Goal: Task Accomplishment & Management: Manage account settings

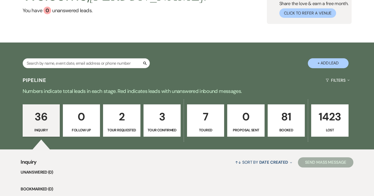
scroll to position [110, 0]
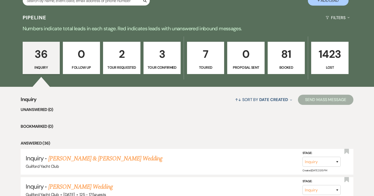
click at [170, 63] on link "3 Tour Confirmed" at bounding box center [162, 58] width 37 height 33
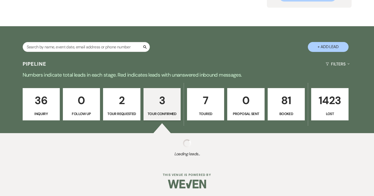
scroll to position [186, 0]
select select "4"
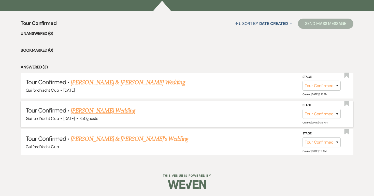
click at [108, 110] on link "[PERSON_NAME] Wedding" at bounding box center [103, 110] width 64 height 9
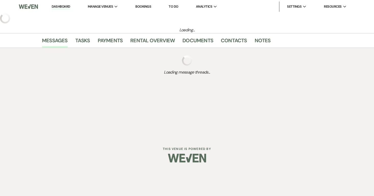
select select "4"
select select "5"
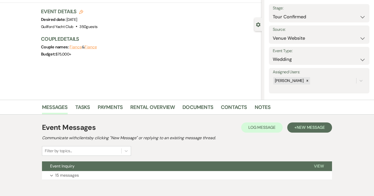
scroll to position [52, 0]
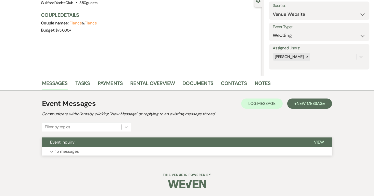
click at [318, 144] on span "View" at bounding box center [319, 141] width 10 height 5
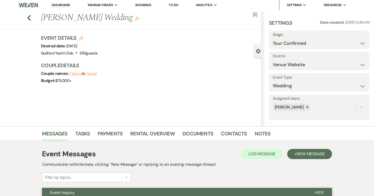
scroll to position [0, 0]
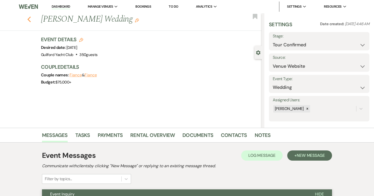
click at [28, 20] on use "button" at bounding box center [28, 20] width 3 height 6
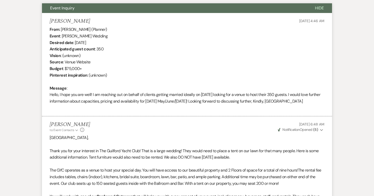
select select "4"
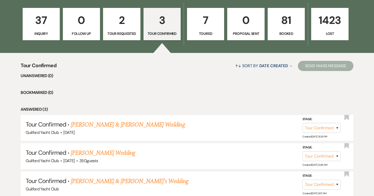
scroll to position [143, 0]
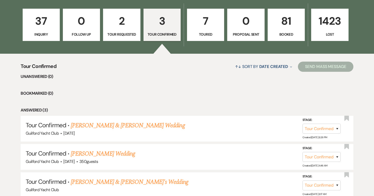
click at [204, 30] on link "7 Toured" at bounding box center [205, 25] width 37 height 33
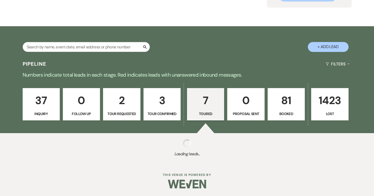
select select "5"
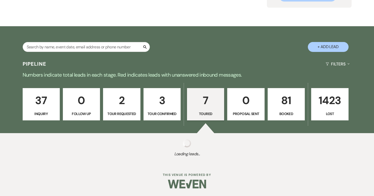
select select "5"
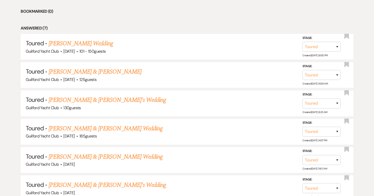
scroll to position [226, 0]
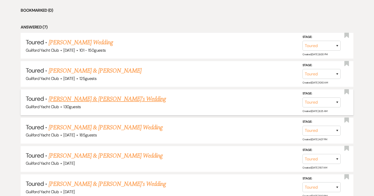
click at [118, 101] on link "[PERSON_NAME] & [PERSON_NAME]'s Wedding" at bounding box center [108, 98] width 118 height 9
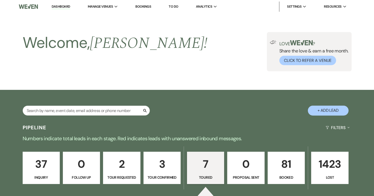
select select "5"
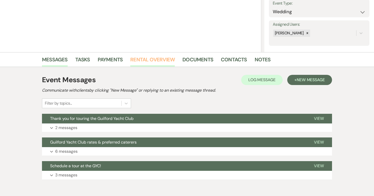
scroll to position [99, 0]
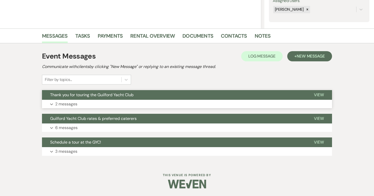
click at [320, 95] on span "View" at bounding box center [319, 94] width 10 height 5
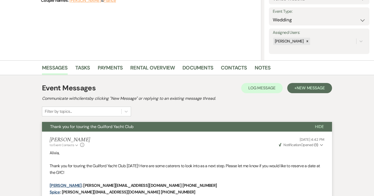
scroll to position [0, 0]
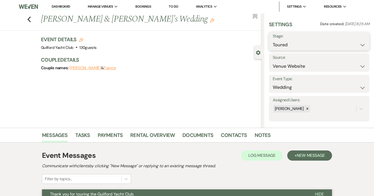
click at [293, 44] on select "Inquiry Follow Up Tour Requested Tour Confirmed Toured Proposal Sent Booked Lost" at bounding box center [319, 45] width 93 height 10
select select "8"
click at [273, 40] on select "Inquiry Follow Up Tour Requested Tour Confirmed Toured Proposal Sent Booked Lost" at bounding box center [319, 45] width 93 height 10
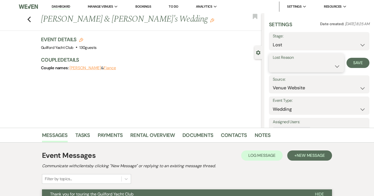
click at [290, 68] on select "Booked Elsewhere Budget Date Unavailable No Response Not a Good Match Capacity …" at bounding box center [306, 66] width 67 height 10
select select "5"
click at [273, 61] on select "Booked Elsewhere Budget Date Unavailable No Response Not a Good Match Capacity …" at bounding box center [306, 66] width 67 height 10
click at [361, 61] on button "Save" at bounding box center [358, 63] width 23 height 10
click at [29, 20] on use "button" at bounding box center [28, 20] width 3 height 6
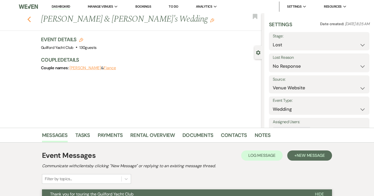
select select "5"
select select "8"
select select "5"
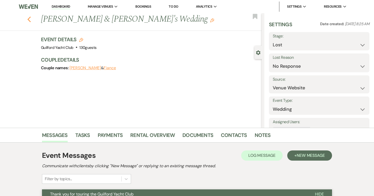
select select "5"
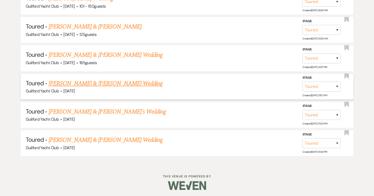
scroll to position [270, 0]
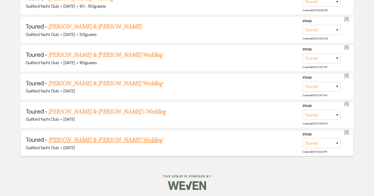
click at [69, 142] on link "[PERSON_NAME] & [PERSON_NAME] Wedding" at bounding box center [106, 139] width 114 height 9
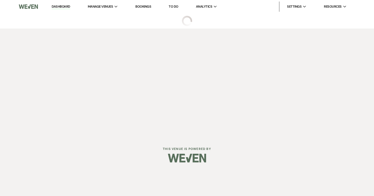
select select "5"
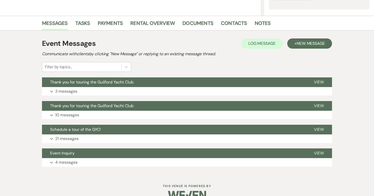
scroll to position [123, 0]
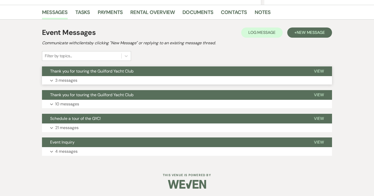
click at [321, 72] on span "View" at bounding box center [319, 70] width 10 height 5
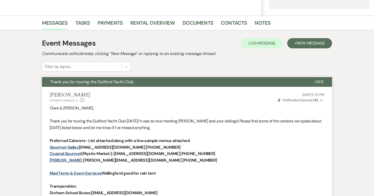
scroll to position [0, 0]
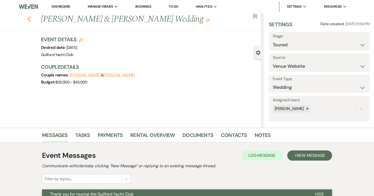
click at [28, 19] on use "button" at bounding box center [28, 20] width 3 height 6
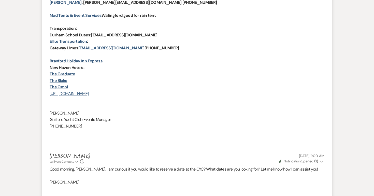
select select "5"
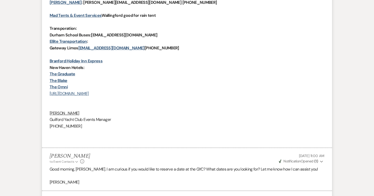
select select "5"
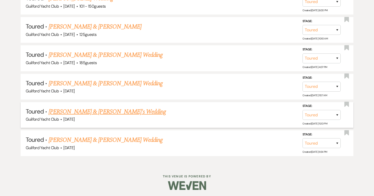
click at [74, 113] on link "[PERSON_NAME] & [PERSON_NAME]'s Wedding" at bounding box center [108, 111] width 118 height 9
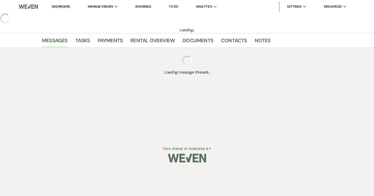
select select "5"
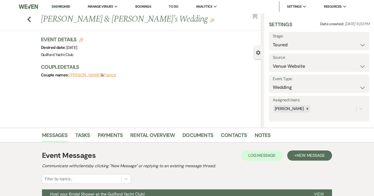
scroll to position [76, 0]
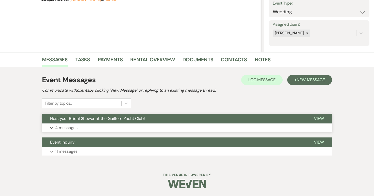
click at [317, 119] on span "View" at bounding box center [319, 118] width 10 height 5
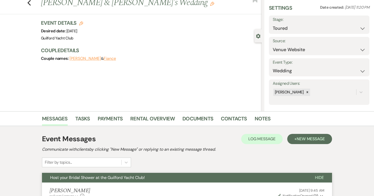
scroll to position [0, 0]
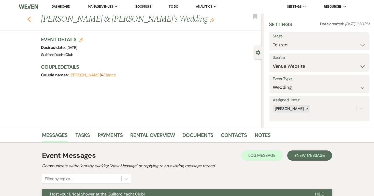
click at [29, 17] on icon "Previous" at bounding box center [29, 19] width 4 height 6
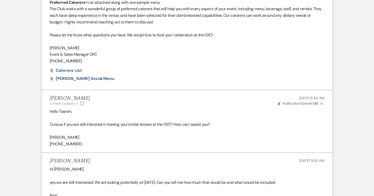
select select "5"
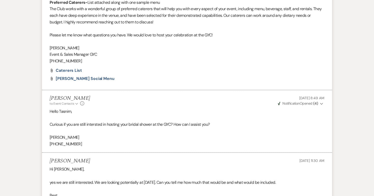
select select "5"
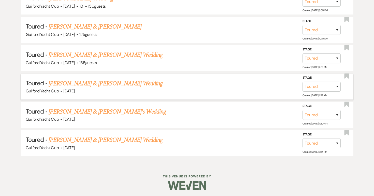
click at [72, 85] on link "[PERSON_NAME] & [PERSON_NAME] Wedding" at bounding box center [106, 83] width 114 height 9
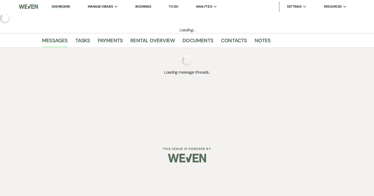
select select "5"
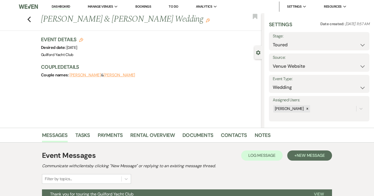
scroll to position [76, 0]
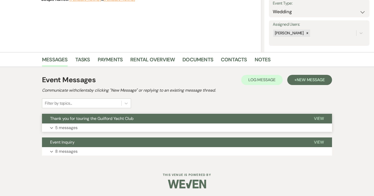
click at [320, 117] on span "View" at bounding box center [319, 118] width 10 height 5
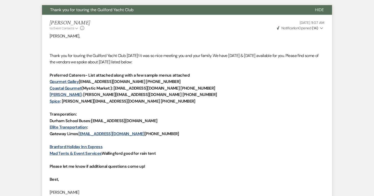
scroll to position [0, 0]
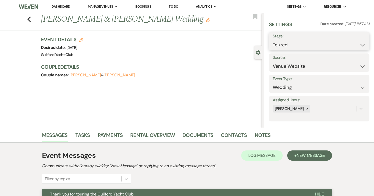
click at [302, 41] on select "Inquiry Follow Up Tour Requested Tour Confirmed Toured Proposal Sent Booked Lost" at bounding box center [319, 45] width 93 height 10
select select "8"
click at [273, 40] on select "Inquiry Follow Up Tour Requested Tour Confirmed Toured Proposal Sent Booked Lost" at bounding box center [319, 45] width 93 height 10
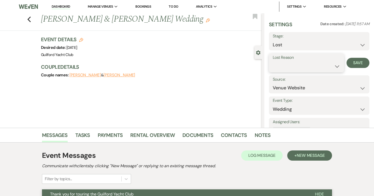
click at [277, 63] on select "Booked Elsewhere Budget Date Unavailable No Response Not a Good Match Capacity …" at bounding box center [306, 66] width 67 height 10
select select "5"
click at [273, 61] on select "Booked Elsewhere Budget Date Unavailable No Response Not a Good Match Capacity …" at bounding box center [306, 66] width 67 height 10
click at [363, 63] on button "Save" at bounding box center [358, 63] width 23 height 10
click at [29, 19] on icon "Previous" at bounding box center [29, 19] width 4 height 6
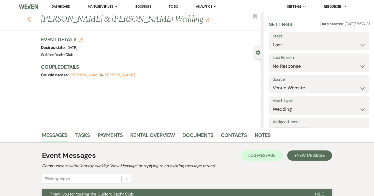
select select "5"
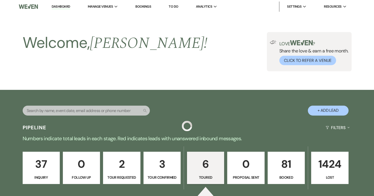
scroll to position [242, 0]
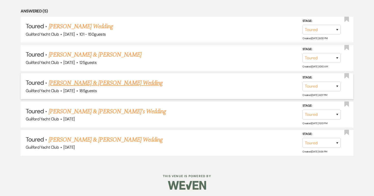
click at [80, 84] on link "[PERSON_NAME] & [PERSON_NAME] Wedding" at bounding box center [106, 82] width 114 height 9
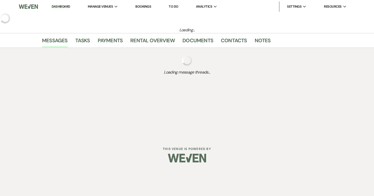
select select "5"
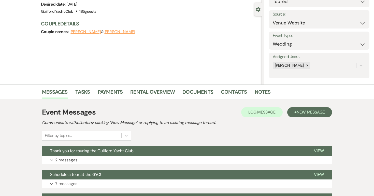
scroll to position [99, 0]
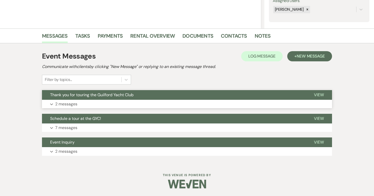
click at [321, 93] on span "View" at bounding box center [319, 94] width 10 height 5
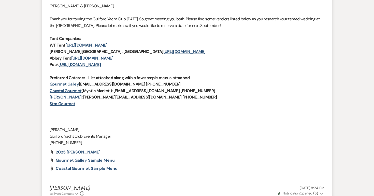
scroll to position [0, 0]
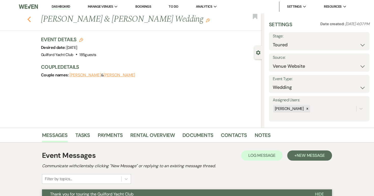
click at [31, 21] on use "button" at bounding box center [28, 20] width 3 height 6
select select "5"
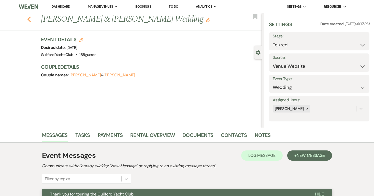
select select "5"
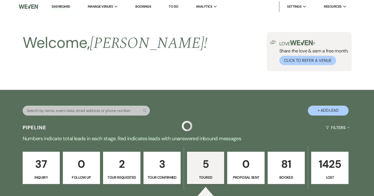
scroll to position [242, 0]
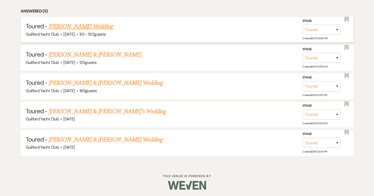
click at [68, 29] on link "[PERSON_NAME] Wedding" at bounding box center [81, 26] width 64 height 9
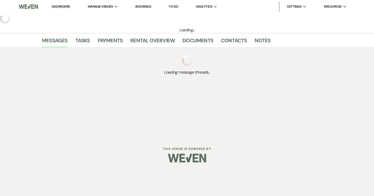
select select "5"
select select "2"
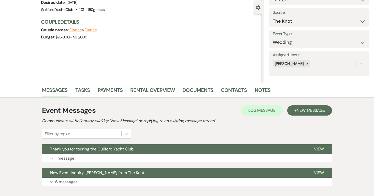
scroll to position [76, 0]
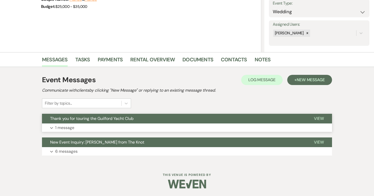
click at [316, 116] on span "View" at bounding box center [319, 118] width 10 height 5
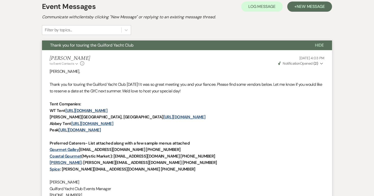
scroll to position [272, 0]
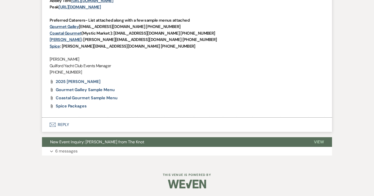
click at [64, 124] on button "Envelope Reply" at bounding box center [187, 125] width 290 height 14
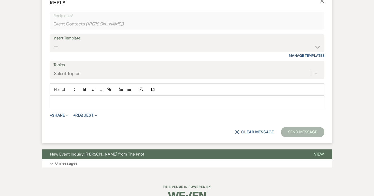
scroll to position [409, 0]
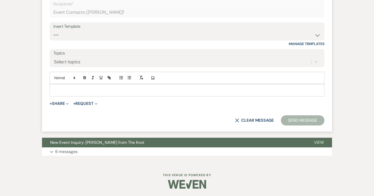
click at [86, 88] on p at bounding box center [187, 90] width 267 height 6
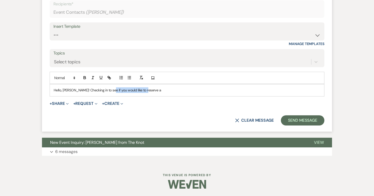
drag, startPoint x: 107, startPoint y: 91, endPoint x: 164, endPoint y: 93, distance: 56.8
click at [164, 93] on p "Hello, [PERSON_NAME]! Checking in to see if you would like to reserve a" at bounding box center [187, 90] width 267 height 6
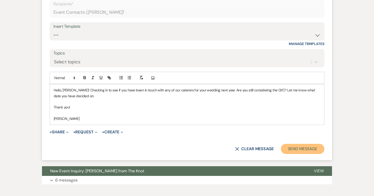
click at [317, 147] on button "Send Message" at bounding box center [303, 149] width 44 height 10
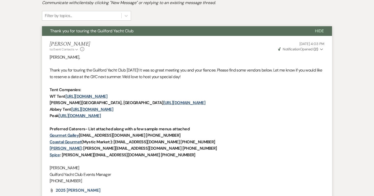
scroll to position [0, 0]
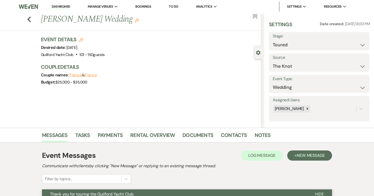
click at [29, 22] on div "Previous [PERSON_NAME] Wedding Edit Bookmark" at bounding box center [129, 22] width 264 height 18
click at [28, 19] on use "button" at bounding box center [28, 20] width 3 height 6
select select "5"
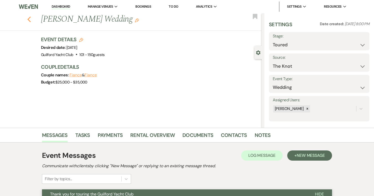
select select "5"
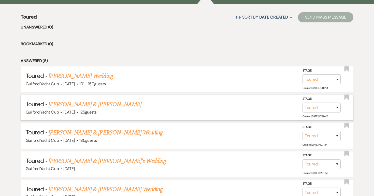
scroll to position [77, 0]
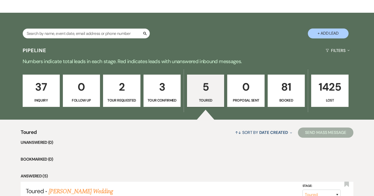
click at [172, 97] on p "Tour Confirmed" at bounding box center [162, 100] width 31 height 6
select select "4"
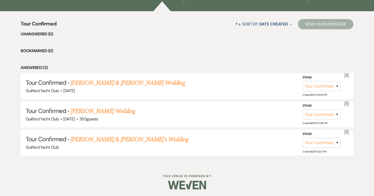
scroll to position [186, 0]
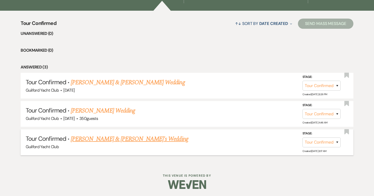
click at [105, 141] on link "[PERSON_NAME] & [PERSON_NAME]'s Wedding" at bounding box center [130, 138] width 118 height 9
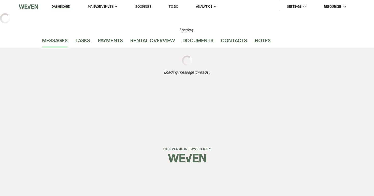
select select "4"
select select "5"
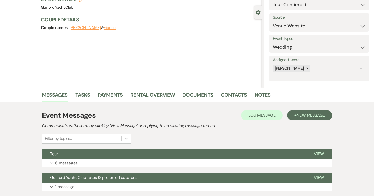
scroll to position [76, 0]
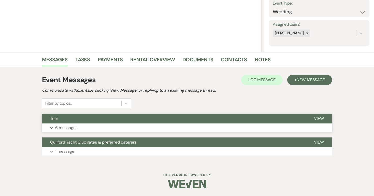
click at [318, 115] on button "View" at bounding box center [319, 119] width 26 height 10
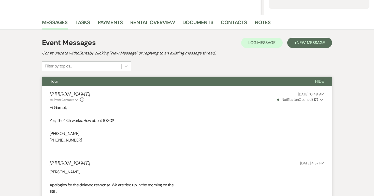
scroll to position [0, 0]
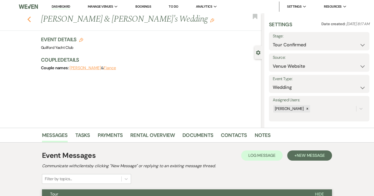
click at [28, 17] on icon "Previous" at bounding box center [29, 19] width 4 height 6
select select "4"
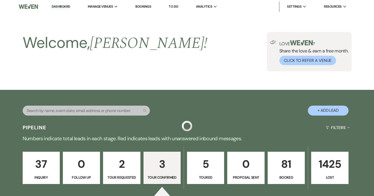
scroll to position [186, 0]
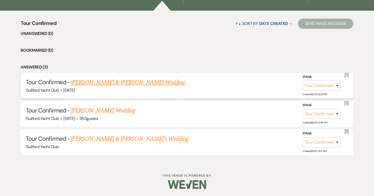
click at [87, 84] on link "[PERSON_NAME] & [PERSON_NAME] Wedding" at bounding box center [128, 82] width 114 height 9
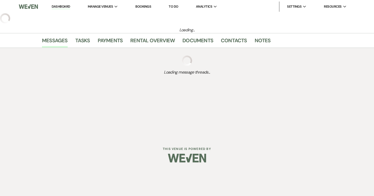
select select "4"
select select "5"
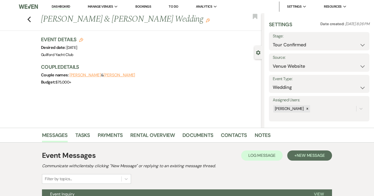
scroll to position [52, 0]
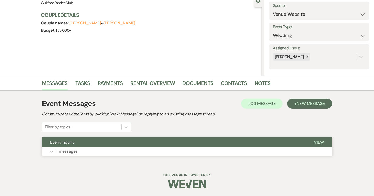
click at [318, 141] on span "View" at bounding box center [319, 141] width 10 height 5
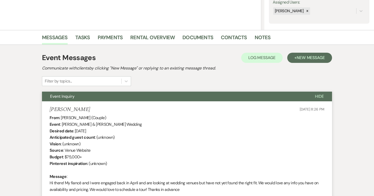
scroll to position [44, 0]
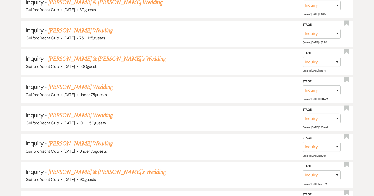
scroll to position [1140, 0]
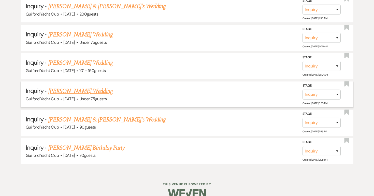
click at [68, 87] on link "[PERSON_NAME] Wedding" at bounding box center [80, 91] width 64 height 9
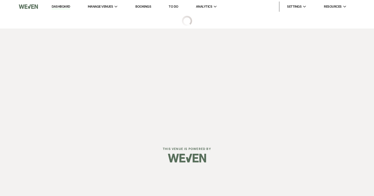
select select "3"
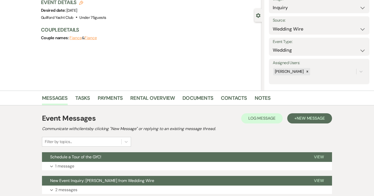
scroll to position [76, 0]
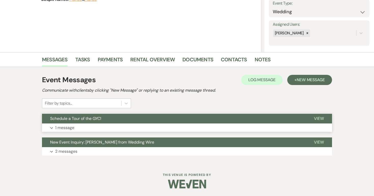
click at [324, 118] on span "View" at bounding box center [319, 118] width 10 height 5
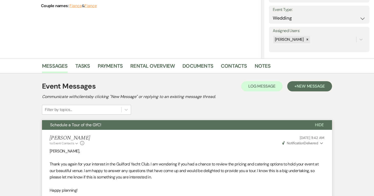
scroll to position [0, 0]
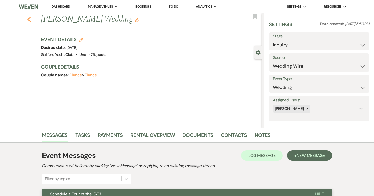
click at [29, 19] on use "button" at bounding box center [28, 20] width 3 height 6
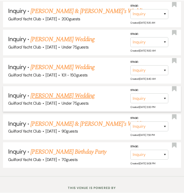
scroll to position [1136, 0]
